Goal: Find contact information: Find contact information

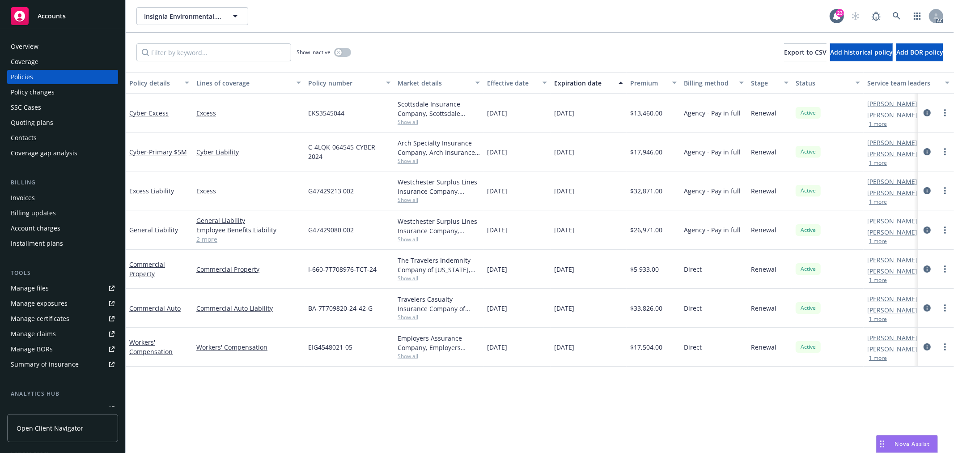
click at [878, 125] on button "1 more" at bounding box center [878, 123] width 18 height 5
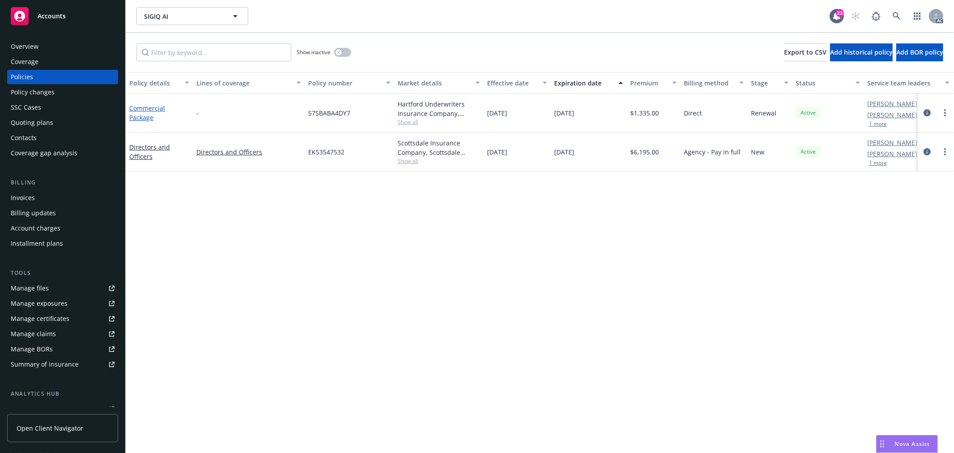
click at [149, 106] on link "Commercial Package" at bounding box center [147, 113] width 36 height 18
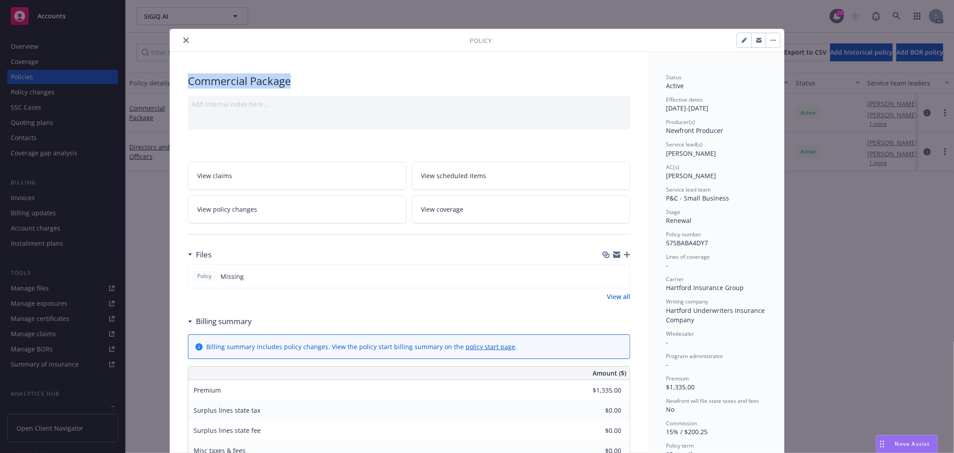
drag, startPoint x: 293, startPoint y: 82, endPoint x: 187, endPoint y: 82, distance: 106.9
click at [188, 82] on div "Commercial Package" at bounding box center [409, 80] width 442 height 15
copy div "Commercial Package"
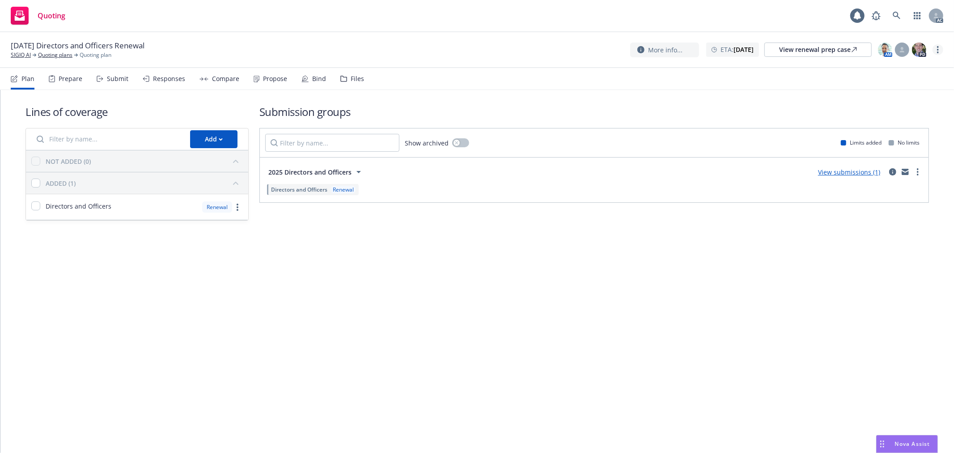
click at [939, 47] on link "more" at bounding box center [938, 49] width 11 height 11
click at [890, 69] on link "Copy logging email" at bounding box center [894, 68] width 100 height 18
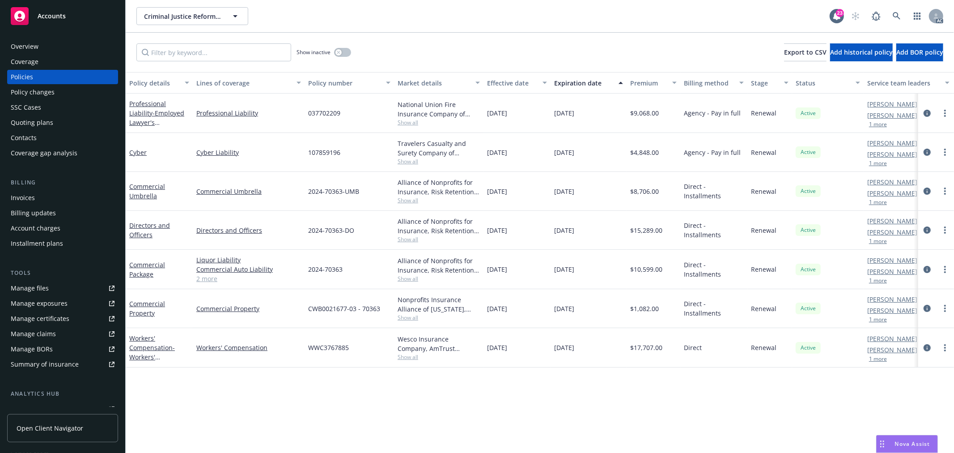
click at [49, 43] on div "Overview" at bounding box center [63, 46] width 104 height 14
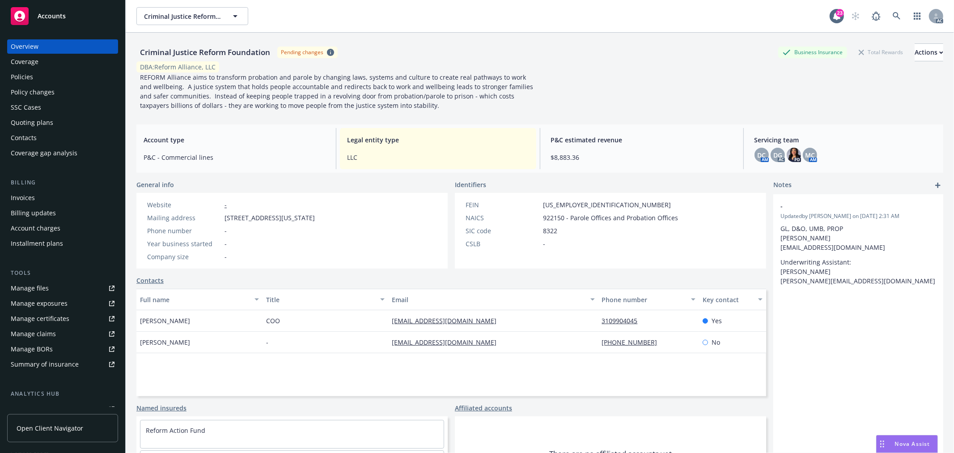
drag, startPoint x: 227, startPoint y: 217, endPoint x: 333, endPoint y: 220, distance: 106.5
click at [315, 220] on span "[STREET_ADDRESS][US_STATE]" at bounding box center [270, 217] width 90 height 9
